Goal: Find specific page/section: Find specific page/section

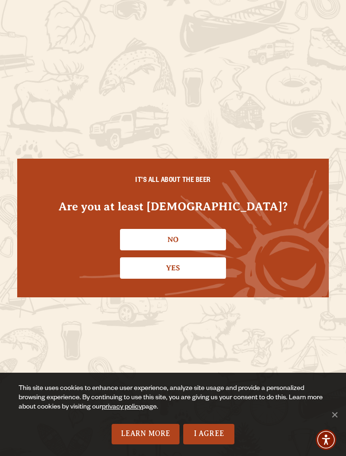
click at [177, 271] on link "Yes" at bounding box center [173, 267] width 106 height 21
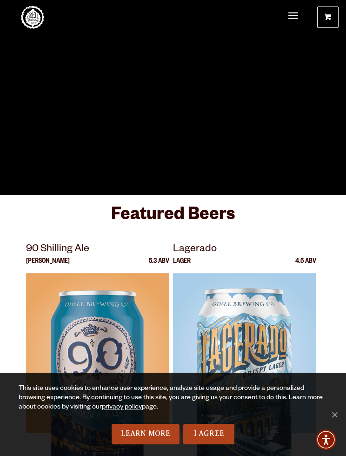
click at [296, 16] on span "Menu" at bounding box center [293, 15] width 10 height 1
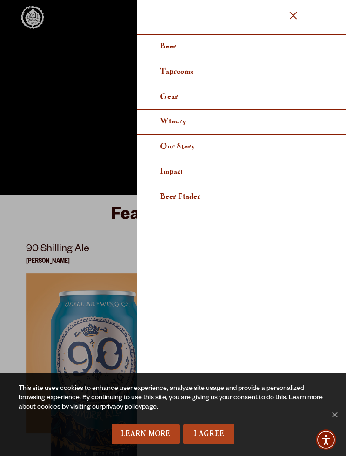
click at [106, 137] on div at bounding box center [173, 228] width 346 height 456
click at [305, 12] on ul "Beer Taprooms Gear Winery Our Story Impact Beer Finder" at bounding box center [241, 228] width 209 height 456
click at [295, 14] on span "Menu" at bounding box center [293, 15] width 7 height 7
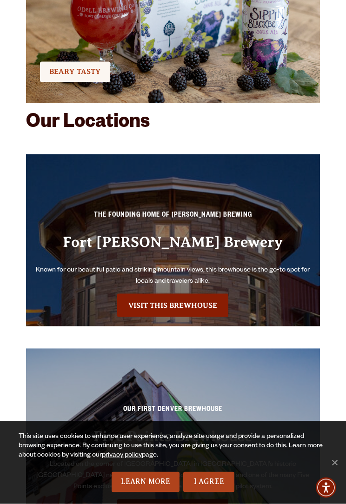
scroll to position [2703, 0]
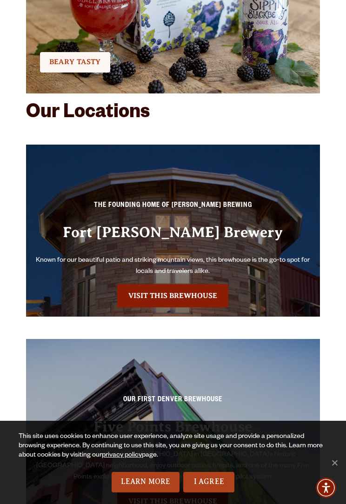
click at [180, 295] on link "Visit this Brewhouse" at bounding box center [172, 295] width 111 height 23
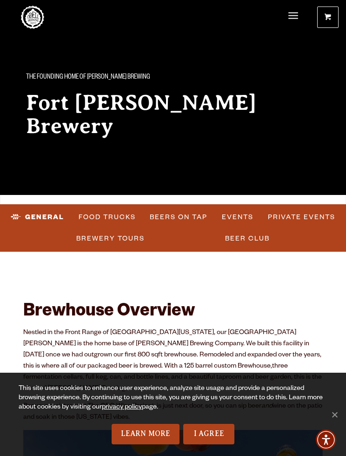
click at [113, 215] on link "Food Trucks" at bounding box center [107, 216] width 65 height 21
click at [106, 213] on link "Food Trucks" at bounding box center [99, 216] width 81 height 21
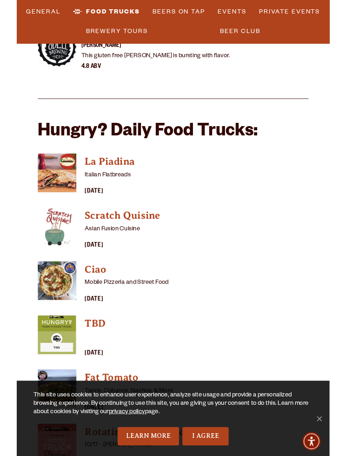
scroll to position [2634, 0]
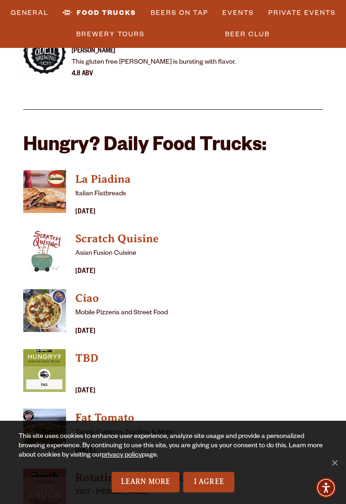
click at [118, 232] on h4 "Scratch Quisine" at bounding box center [198, 239] width 247 height 15
